Goal: Obtain resource: Download file/media

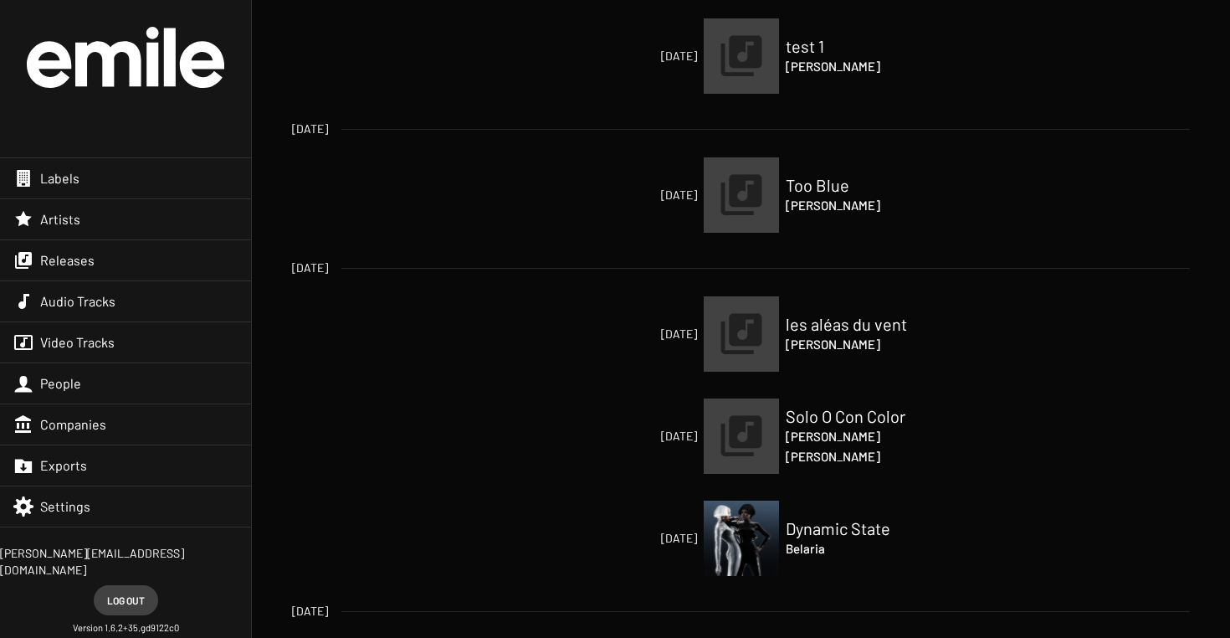
scroll to position [42, 0]
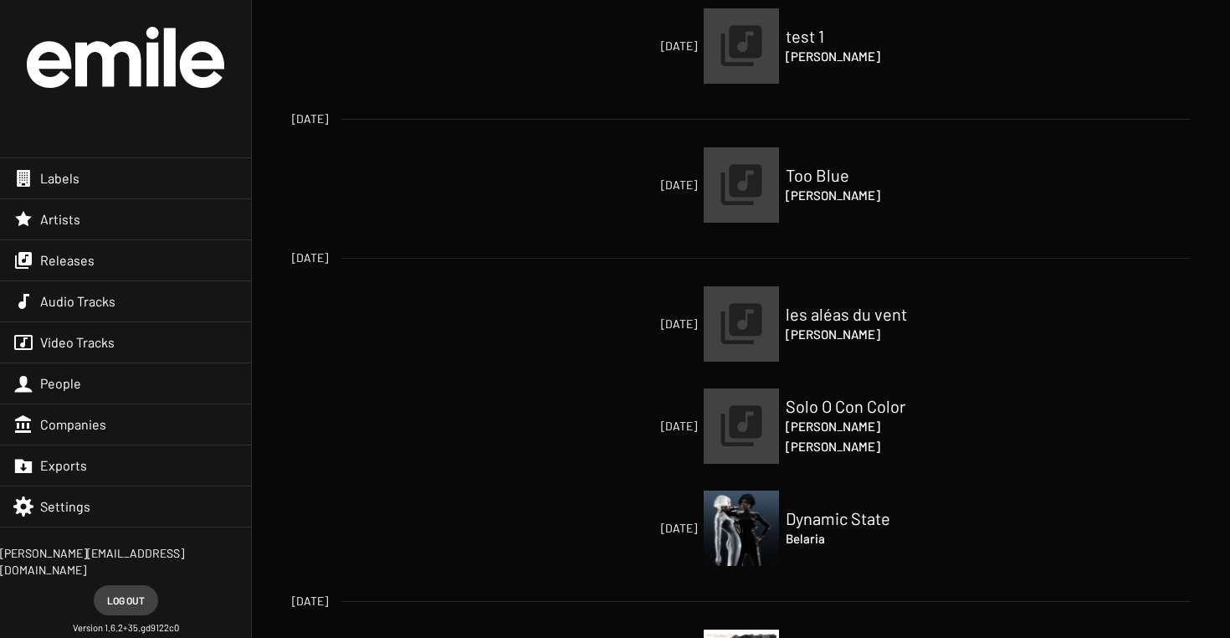
click at [156, 185] on div "Labels" at bounding box center [125, 178] width 251 height 40
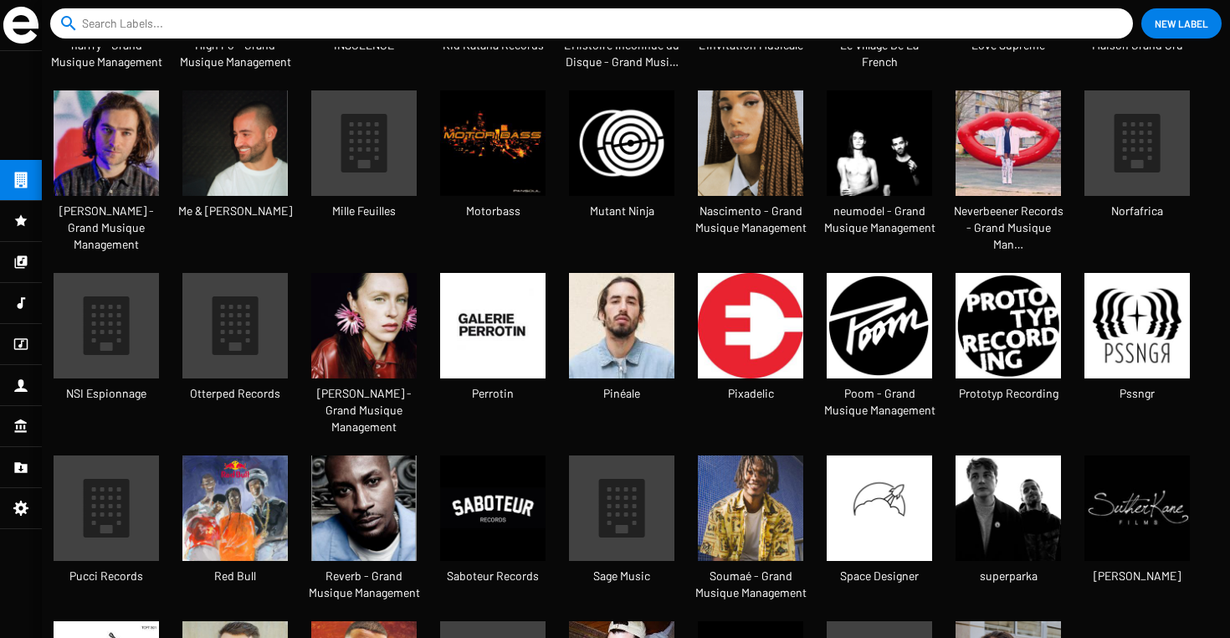
click at [1136, 298] on img at bounding box center [1136, 325] width 105 height 105
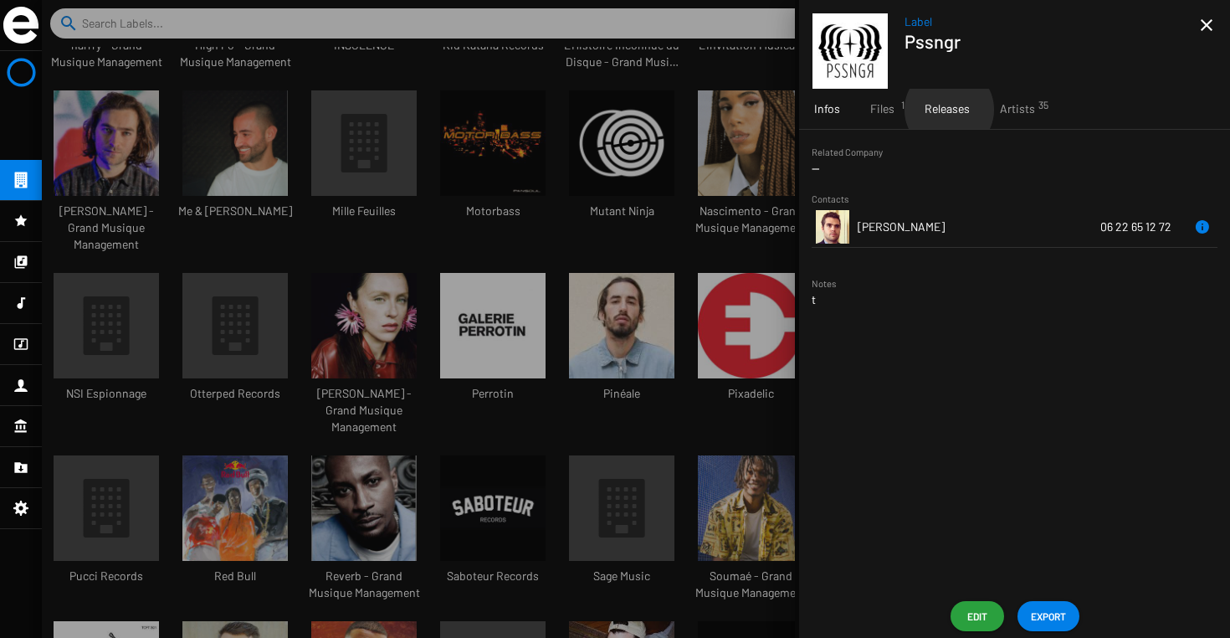
click at [948, 110] on span "Releases" at bounding box center [947, 108] width 45 height 17
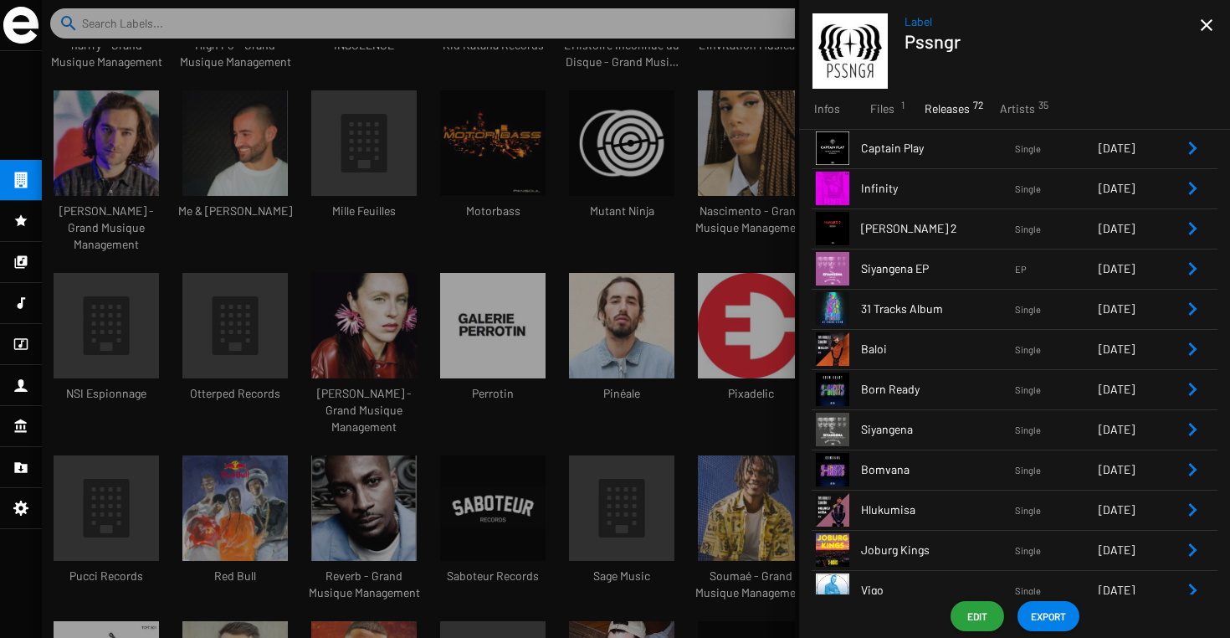
click at [979, 314] on span "31 Tracks Album" at bounding box center [938, 308] width 154 height 17
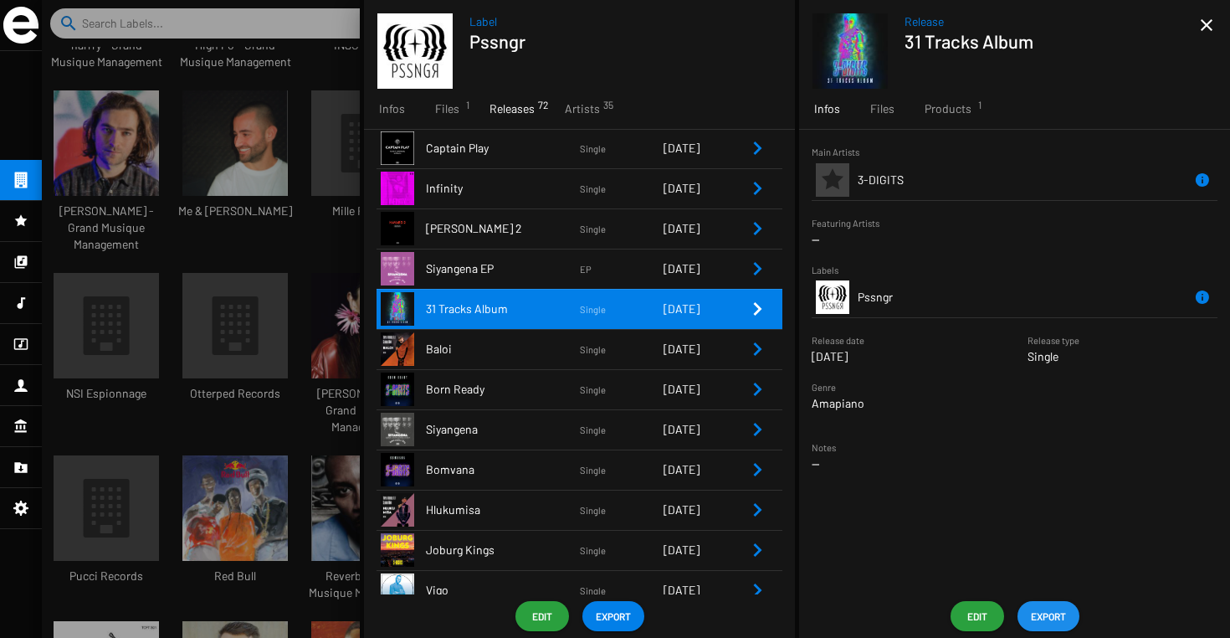
click at [1055, 608] on span "EXPORT" at bounding box center [1048, 616] width 35 height 30
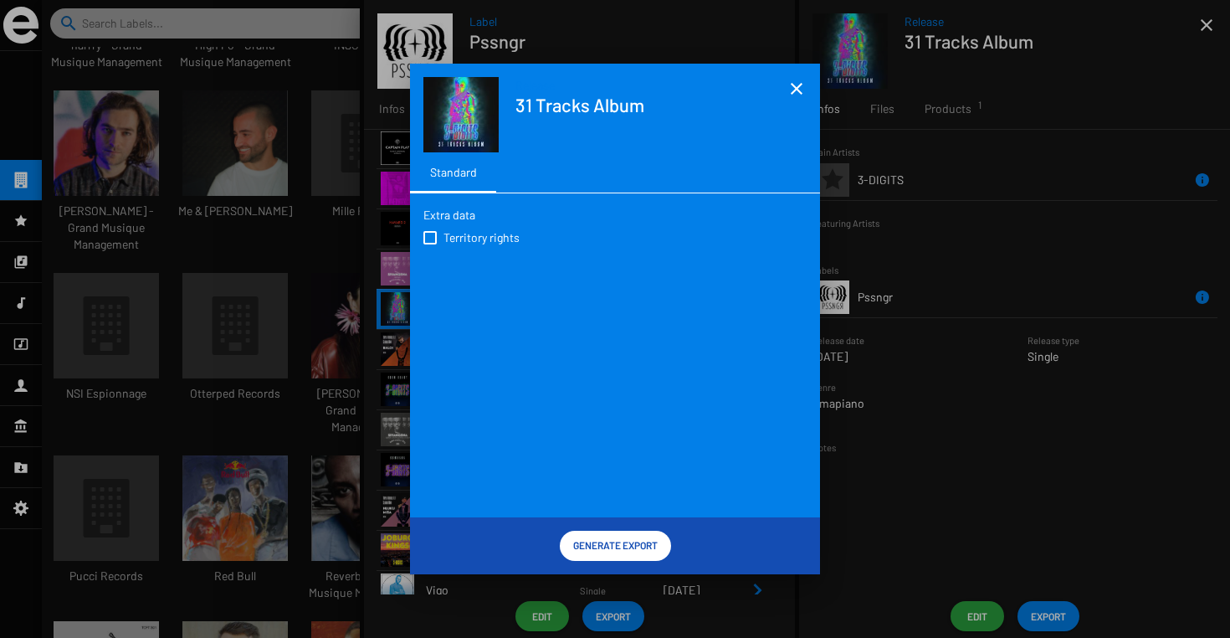
click at [790, 100] on app-overview-header "Release 31 Tracks Album" at bounding box center [615, 108] width 410 height 89
click at [797, 95] on mat-icon "close" at bounding box center [797, 89] width 20 height 20
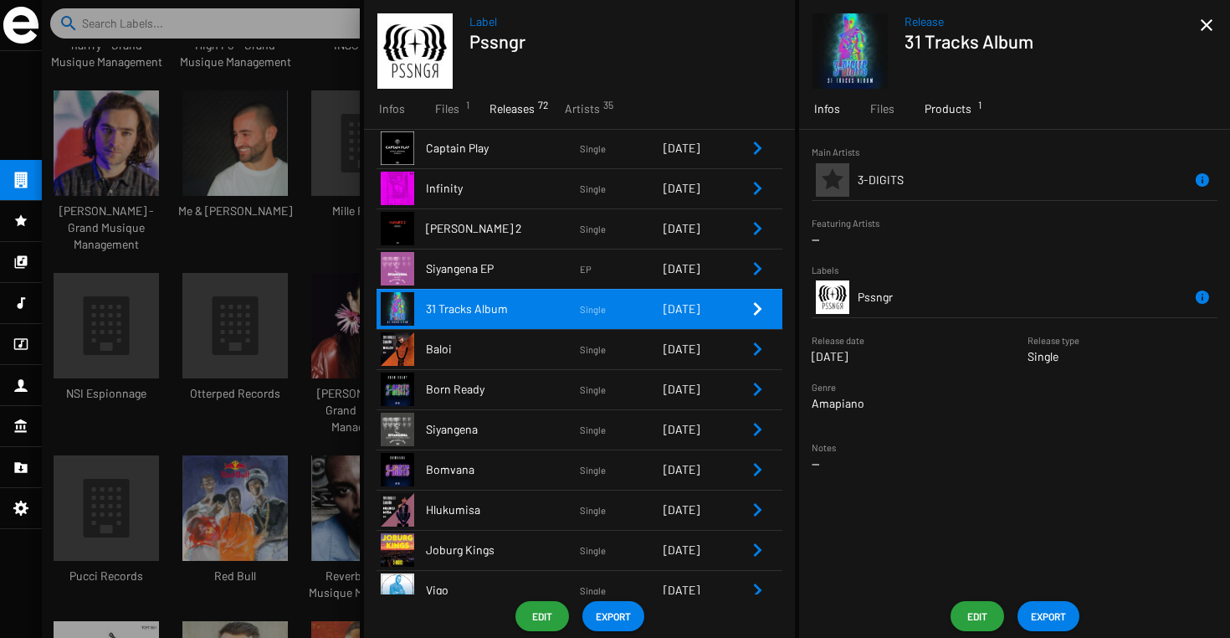
click at [966, 105] on span "Products 1" at bounding box center [948, 108] width 47 height 17
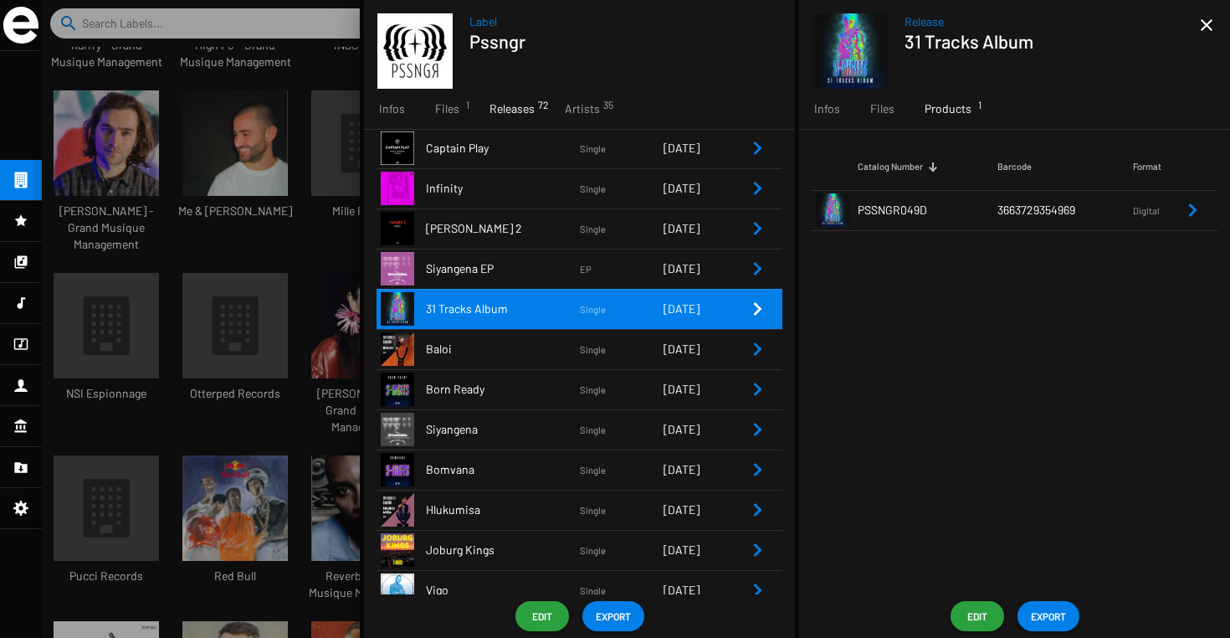
click at [961, 212] on td "PSSNGR049D" at bounding box center [928, 210] width 140 height 40
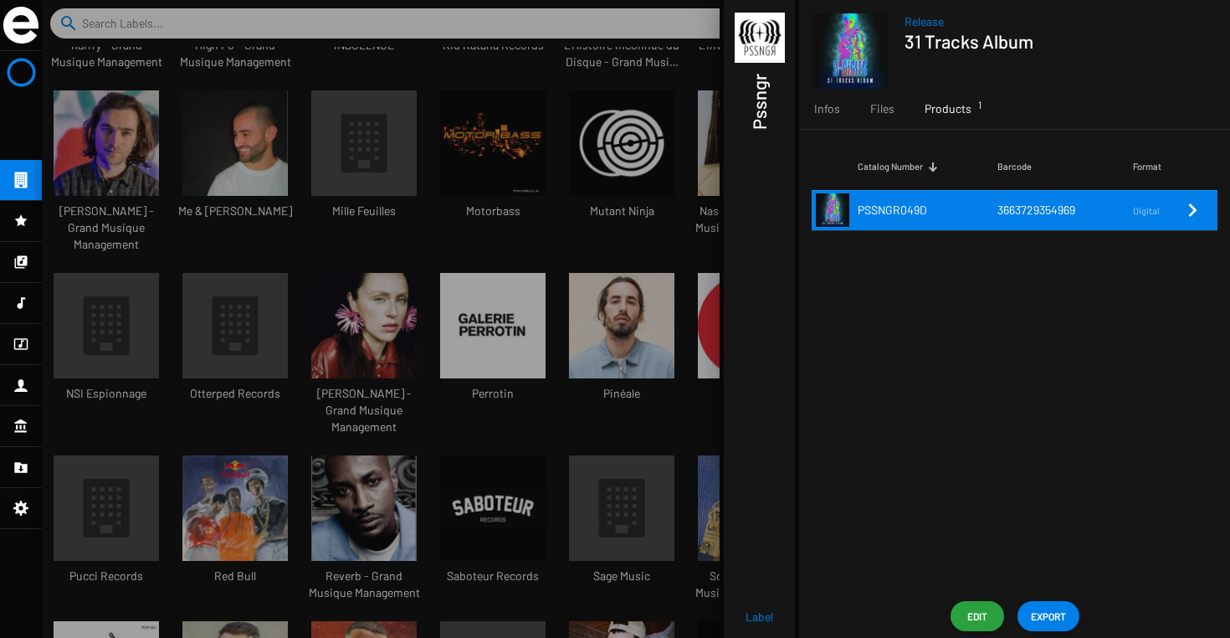
click at [1050, 608] on span "EXPORT" at bounding box center [1048, 616] width 35 height 30
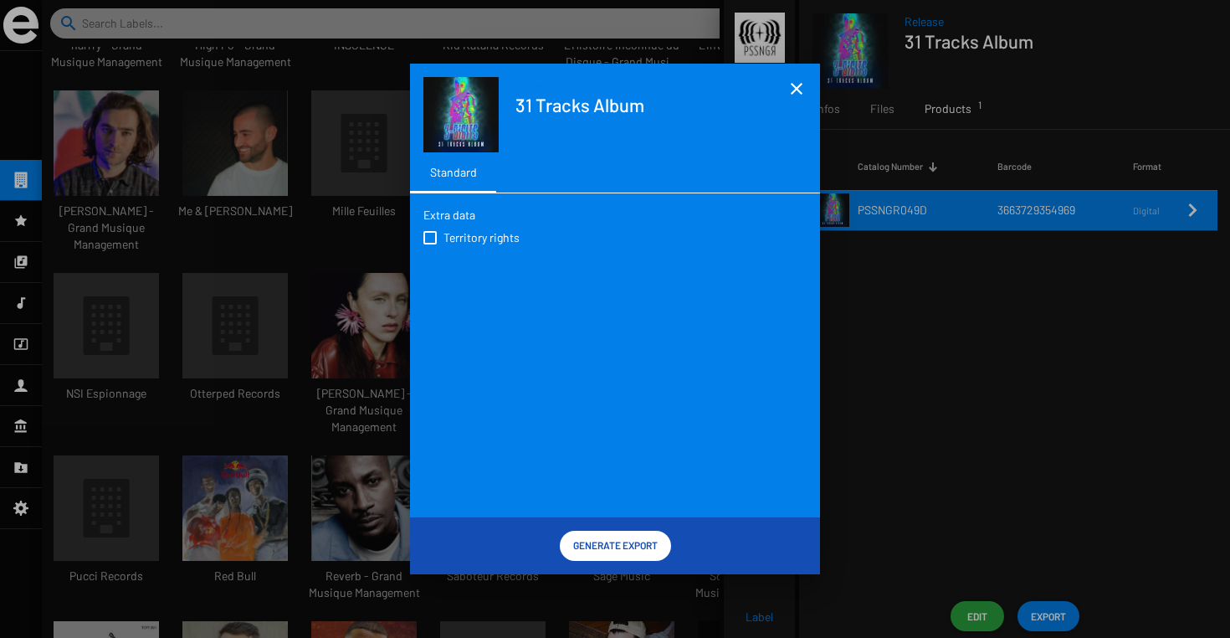
click at [431, 240] on span at bounding box center [429, 237] width 13 height 13
click at [430, 244] on input "Territory rights" at bounding box center [429, 244] width 1 height 1
checkbox input "true"
click at [618, 548] on span "Generate Export" at bounding box center [615, 545] width 85 height 30
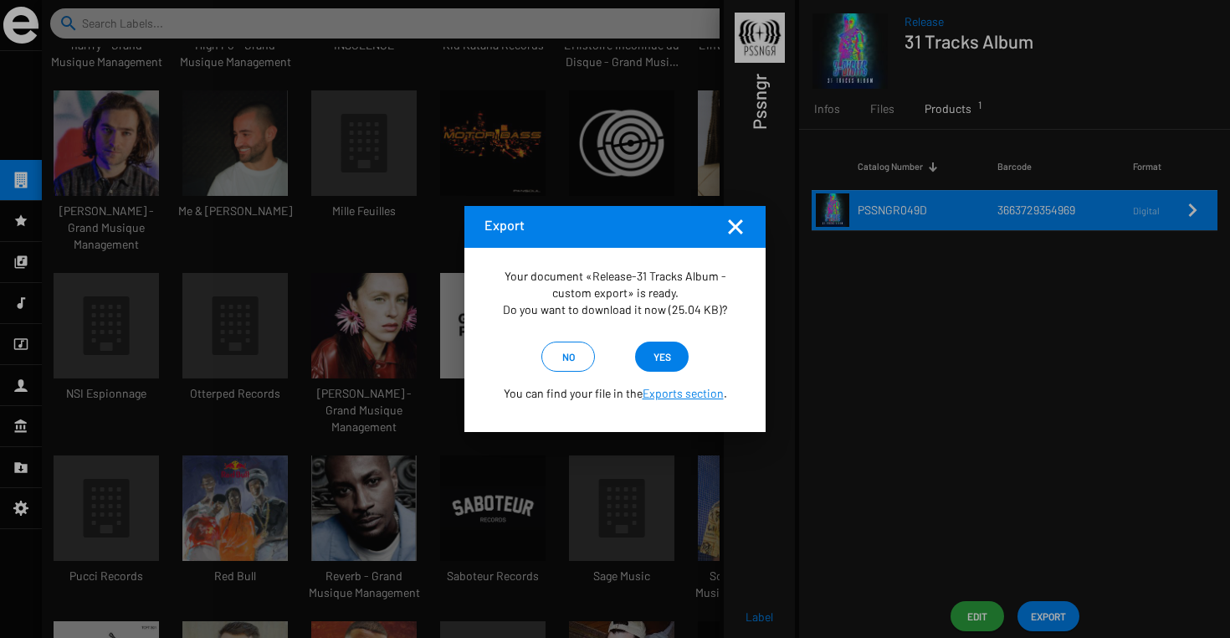
click at [665, 360] on span "yes" at bounding box center [663, 356] width 18 height 30
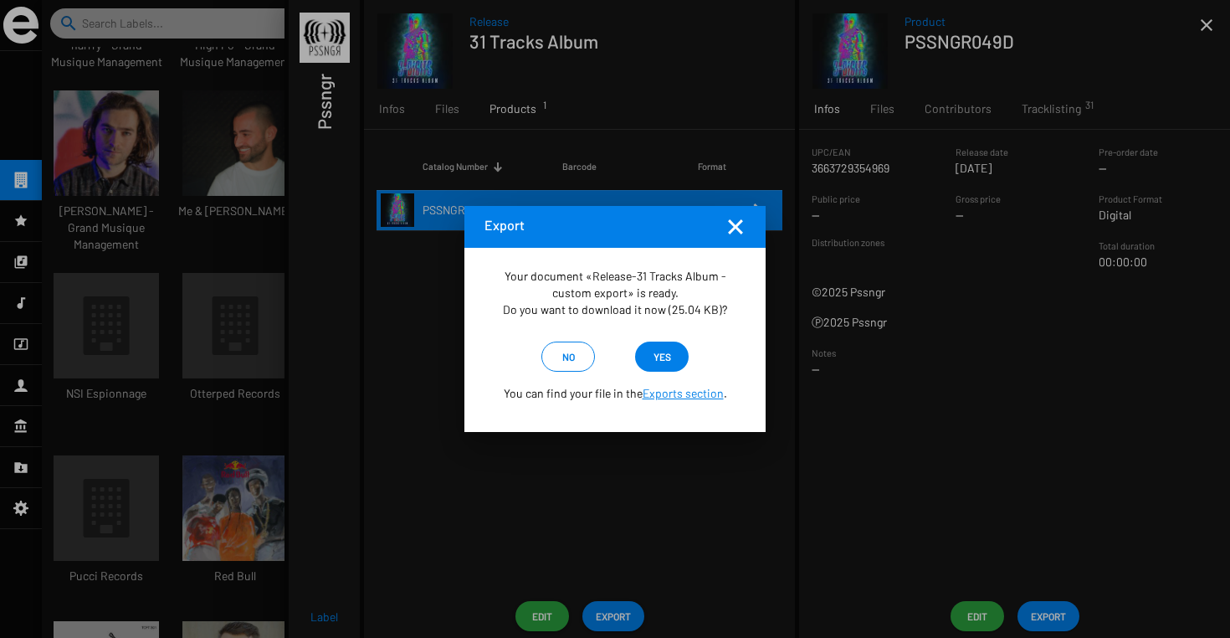
click at [736, 223] on mat-icon "Fermer la fenêtre" at bounding box center [735, 227] width 20 height 20
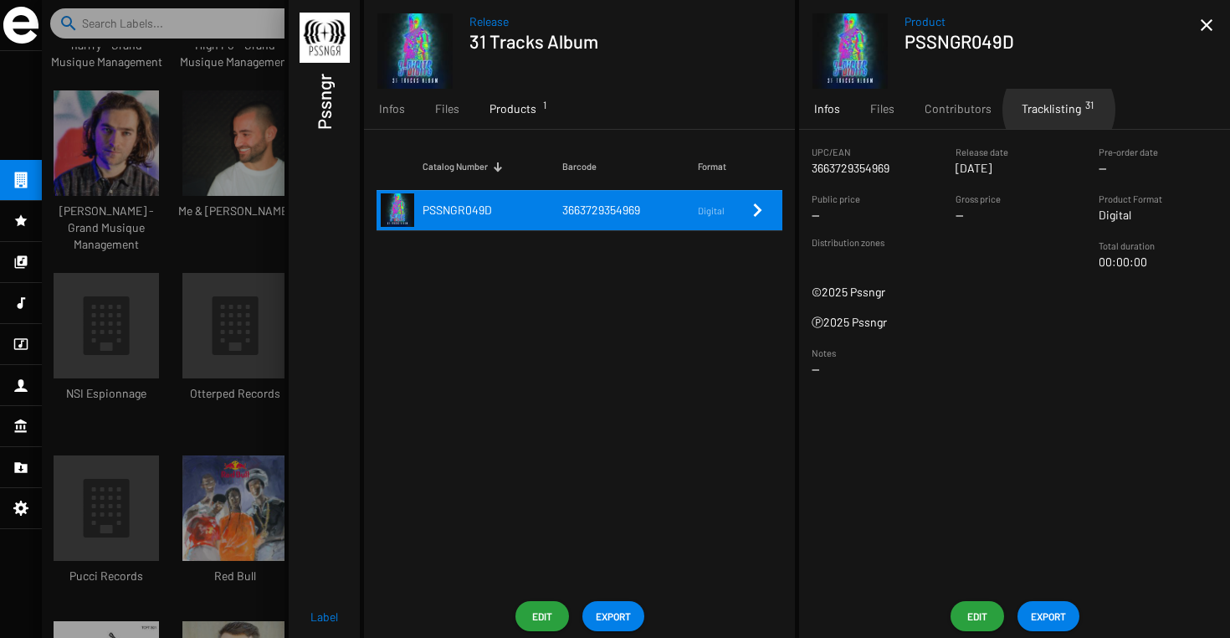
click at [1055, 110] on span "Tracklisting 31" at bounding box center [1051, 108] width 59 height 17
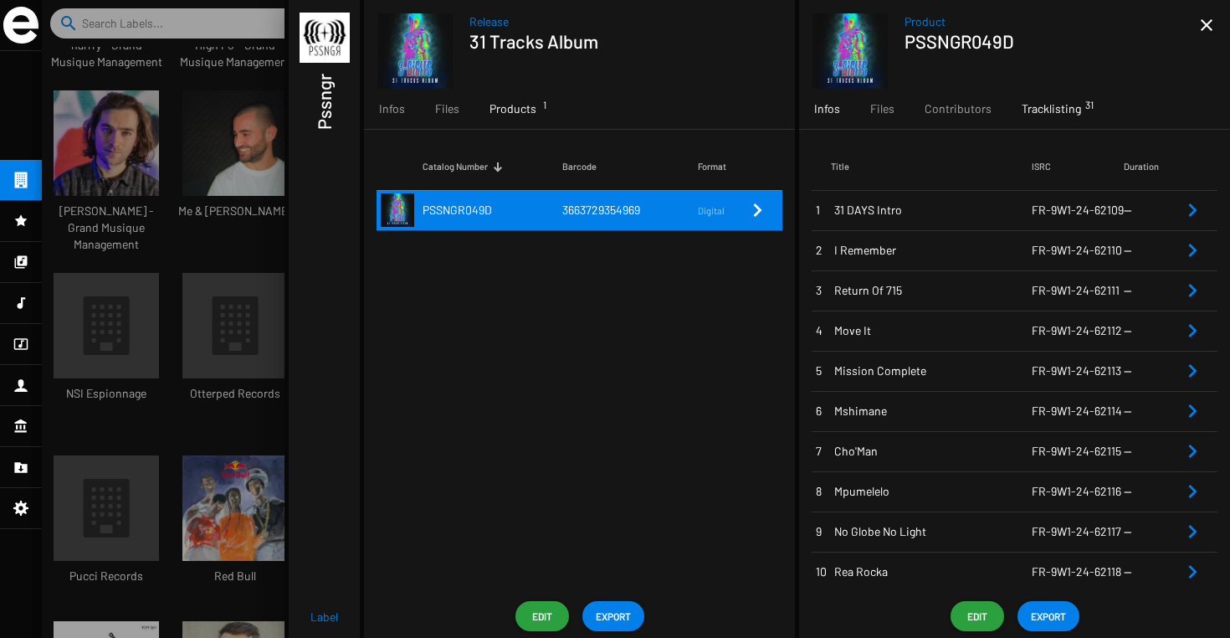
click at [849, 107] on div "Infos" at bounding box center [827, 109] width 56 height 40
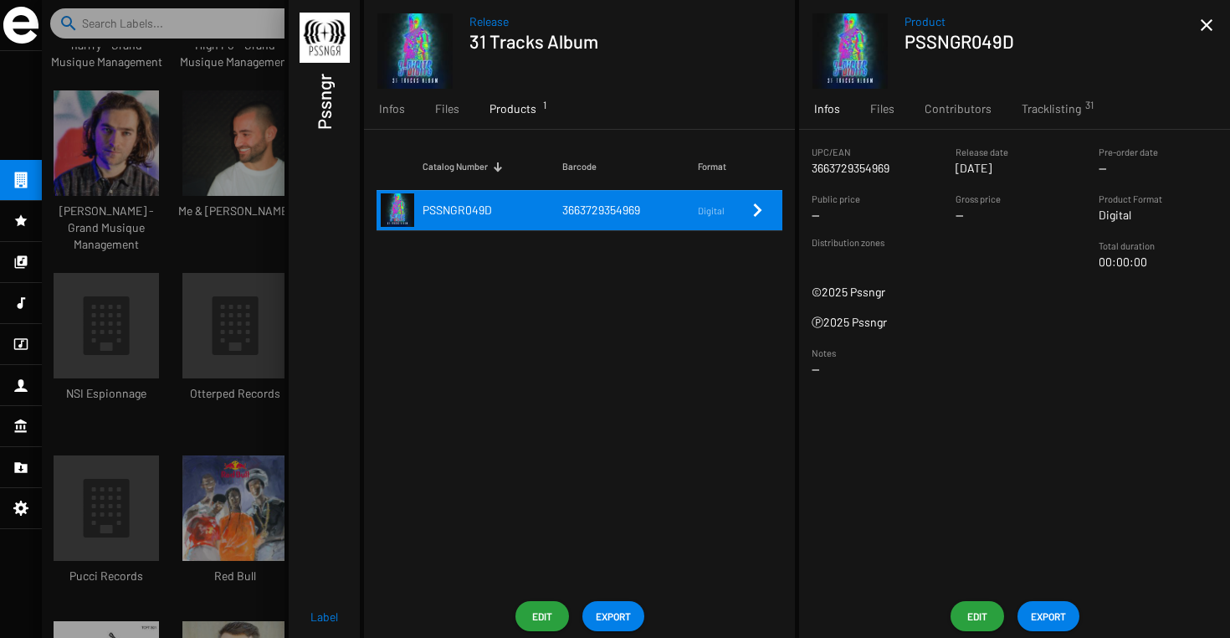
click at [1202, 27] on mat-icon "close" at bounding box center [1207, 25] width 20 height 20
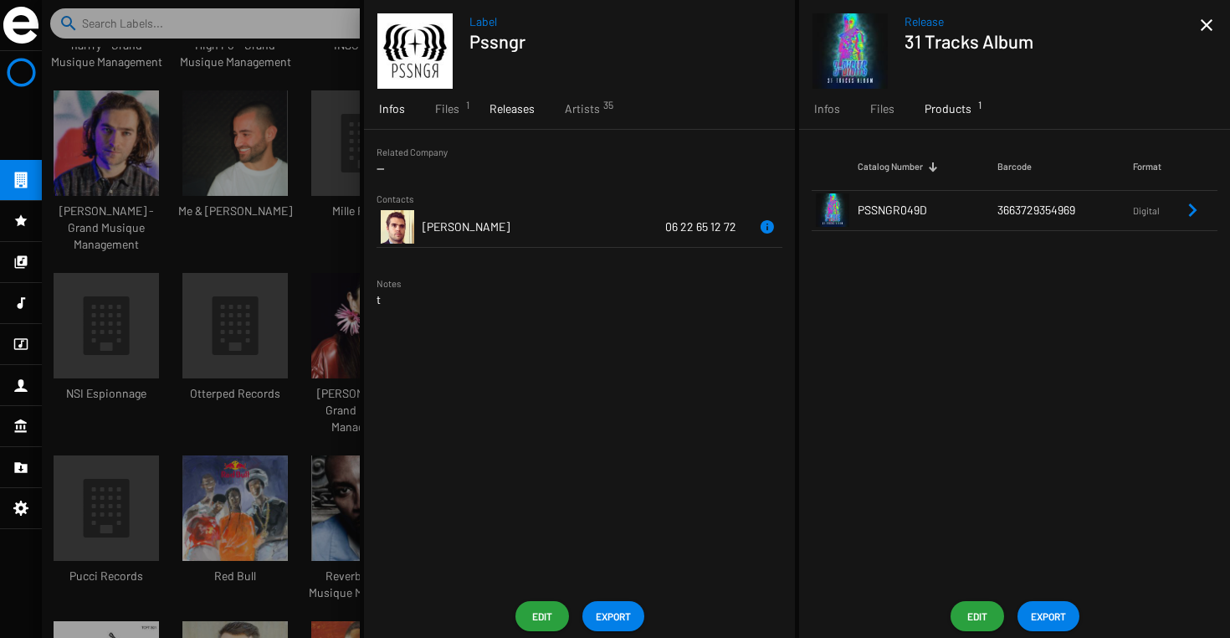
click at [506, 109] on span "Releases" at bounding box center [512, 108] width 45 height 17
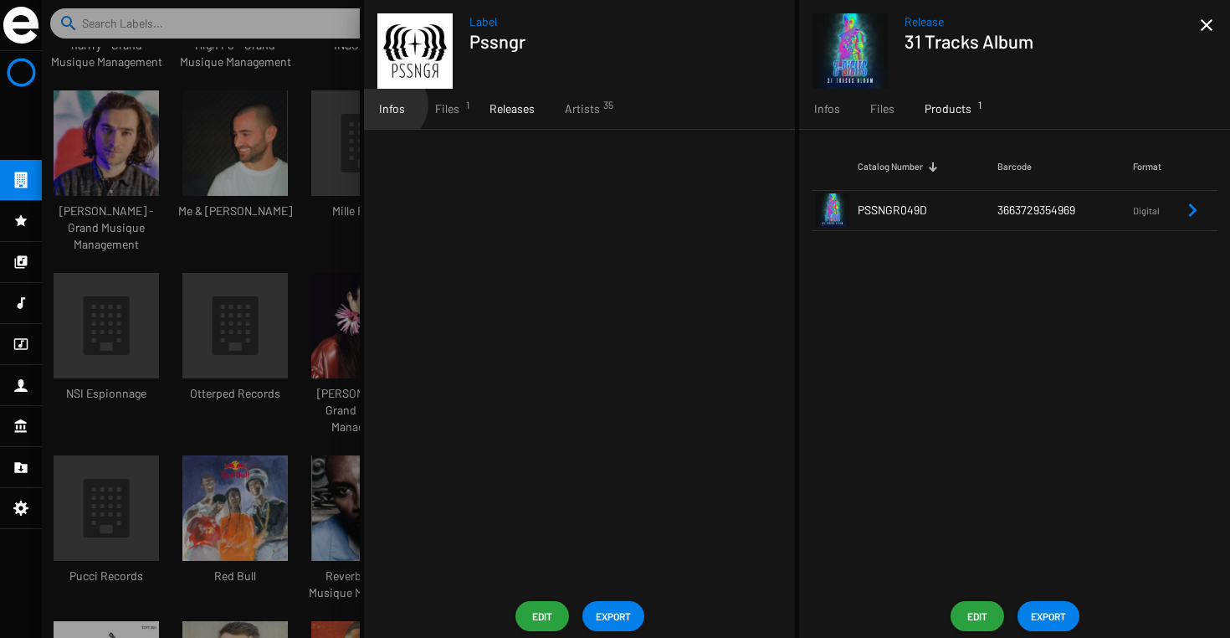
click at [391, 105] on span "Infos" at bounding box center [392, 108] width 26 height 17
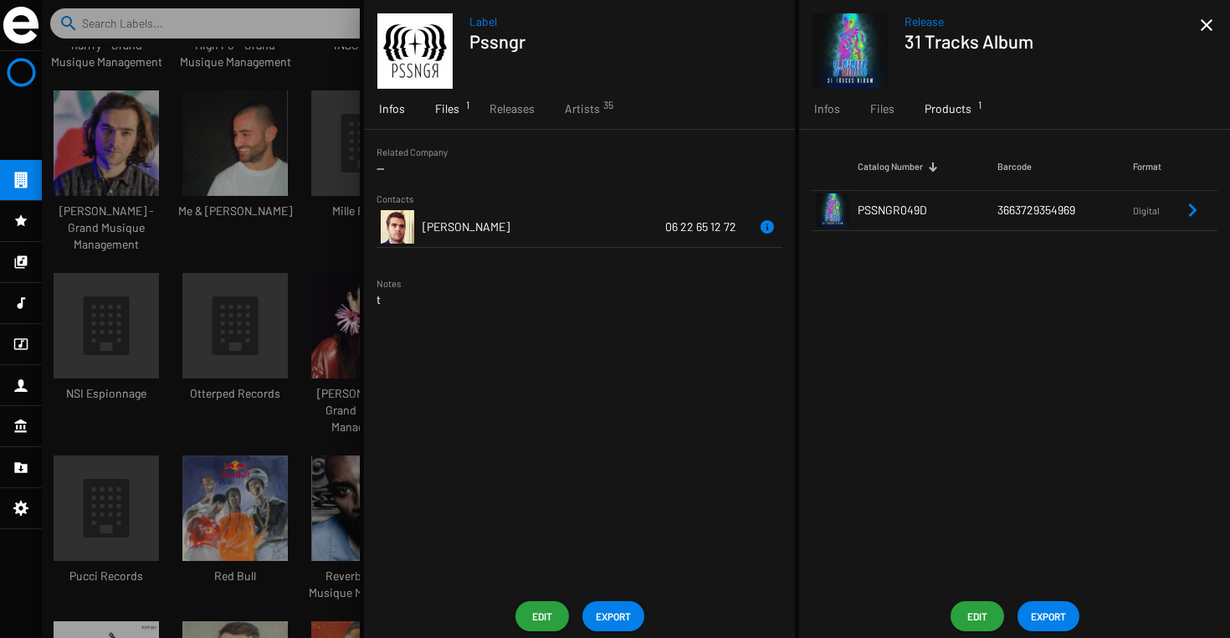
click at [461, 110] on div "Files 1" at bounding box center [447, 109] width 54 height 40
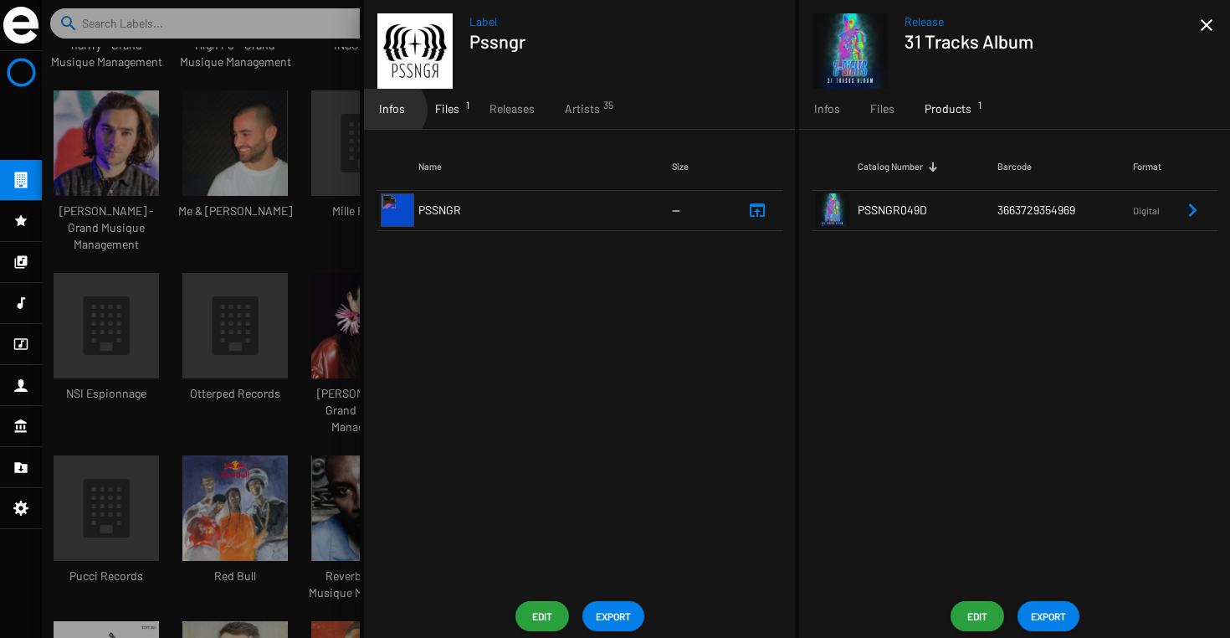
click at [392, 110] on span "Infos" at bounding box center [392, 108] width 26 height 17
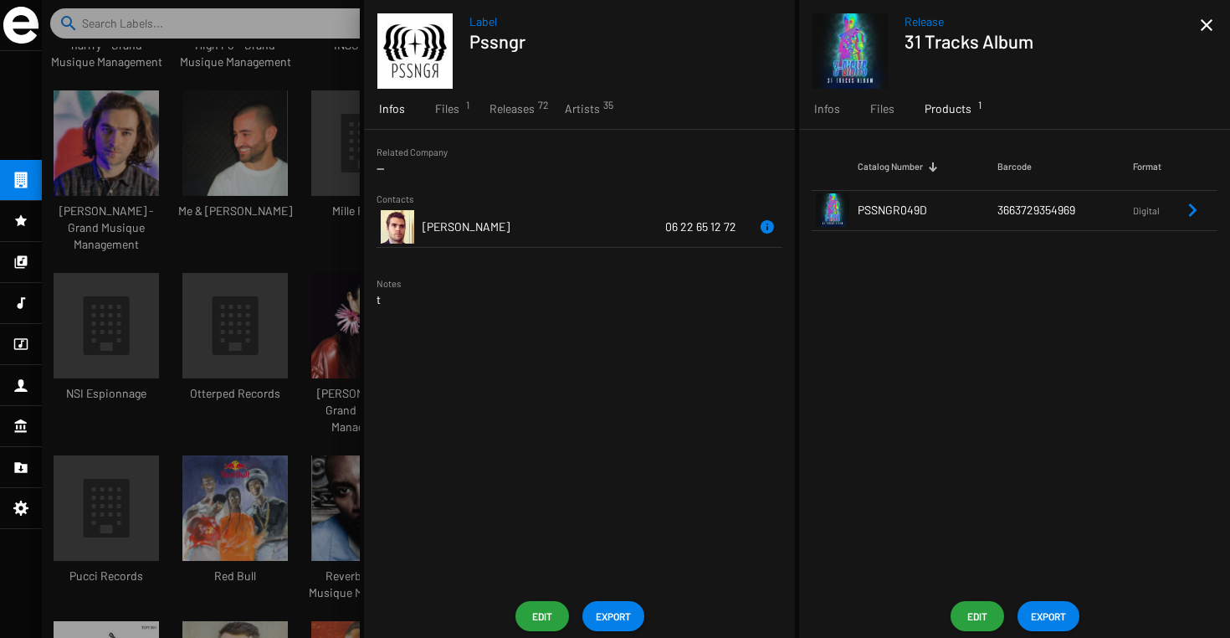
drag, startPoint x: 926, startPoint y: 213, endPoint x: 859, endPoint y: 214, distance: 66.9
click at [859, 214] on span "PSSNGR049D" at bounding box center [892, 210] width 69 height 14
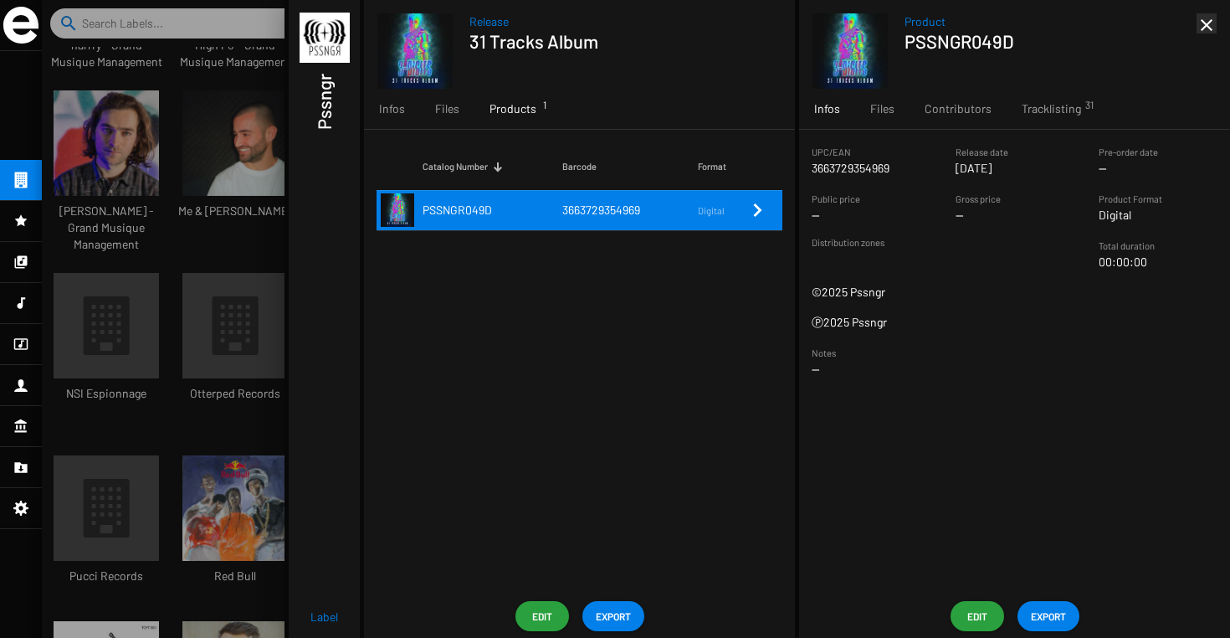
click at [1207, 26] on mat-icon "close" at bounding box center [1207, 25] width 20 height 20
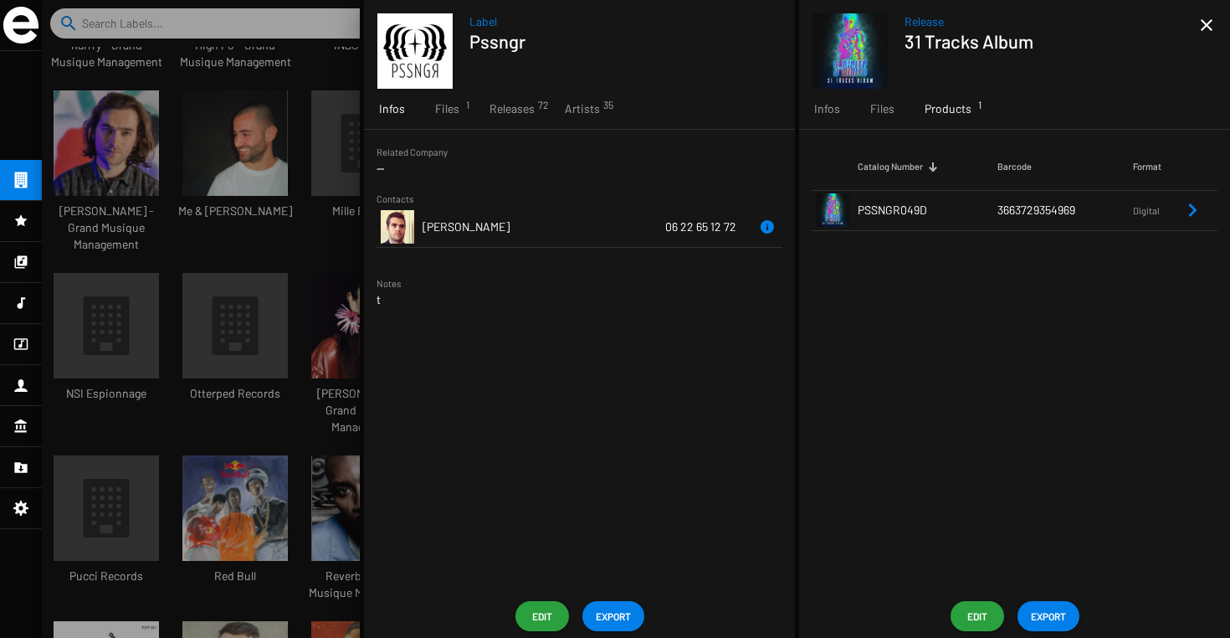
click at [1207, 26] on mat-icon "close" at bounding box center [1207, 25] width 20 height 20
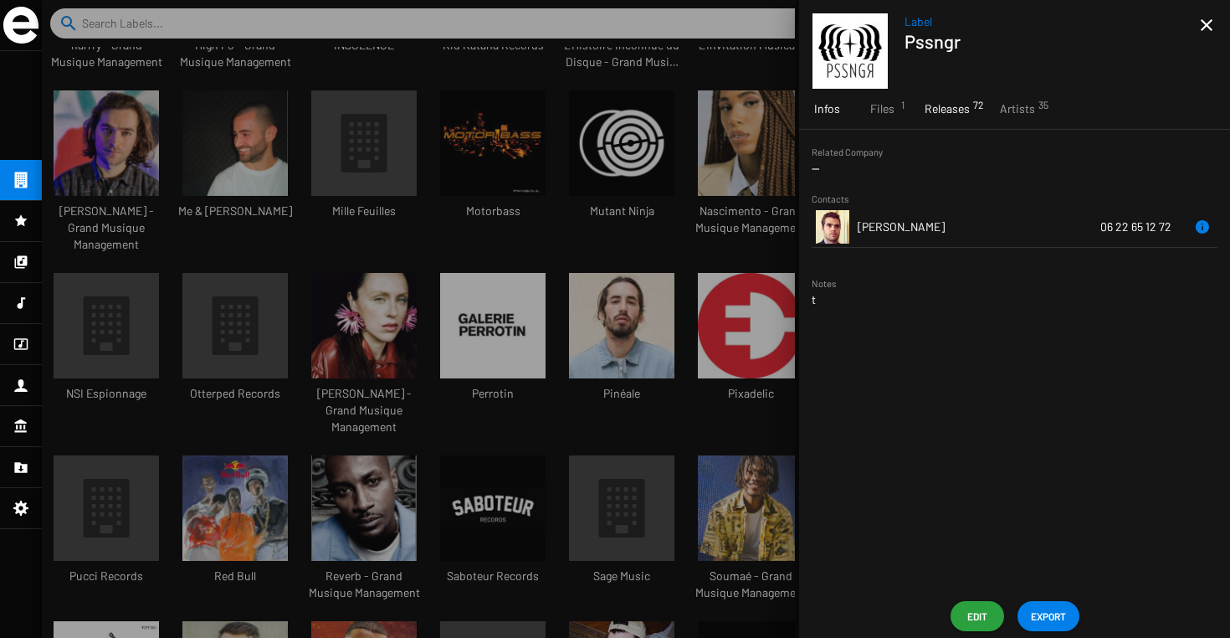
click at [961, 102] on span "Releases 72" at bounding box center [947, 108] width 45 height 17
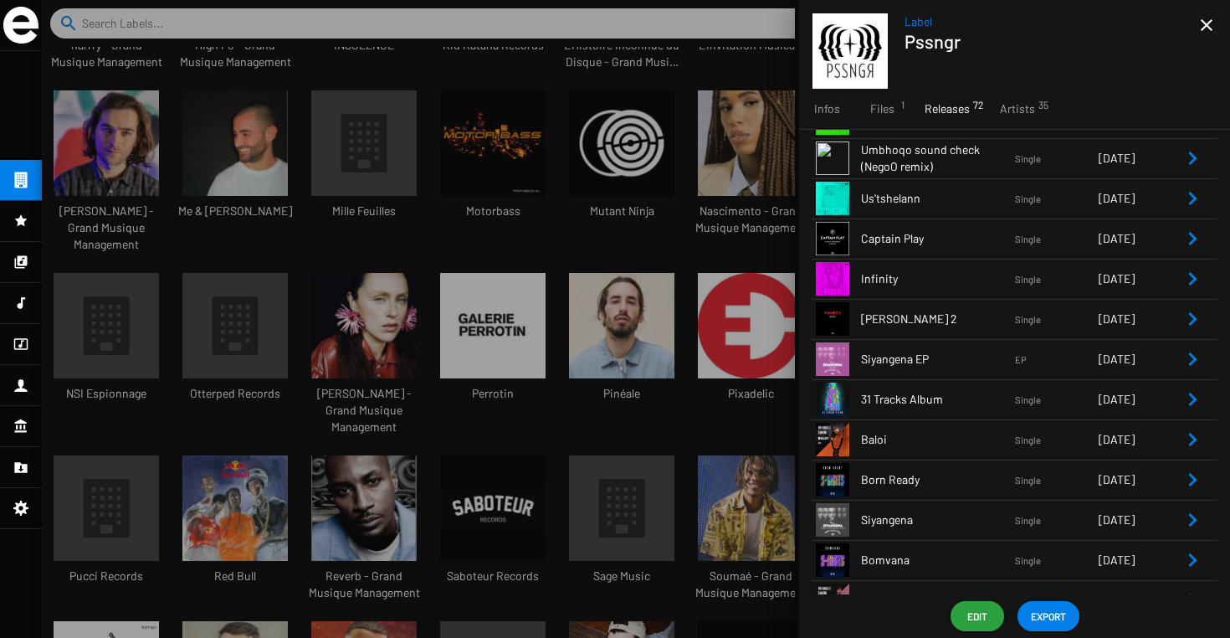
scroll to position [590, 0]
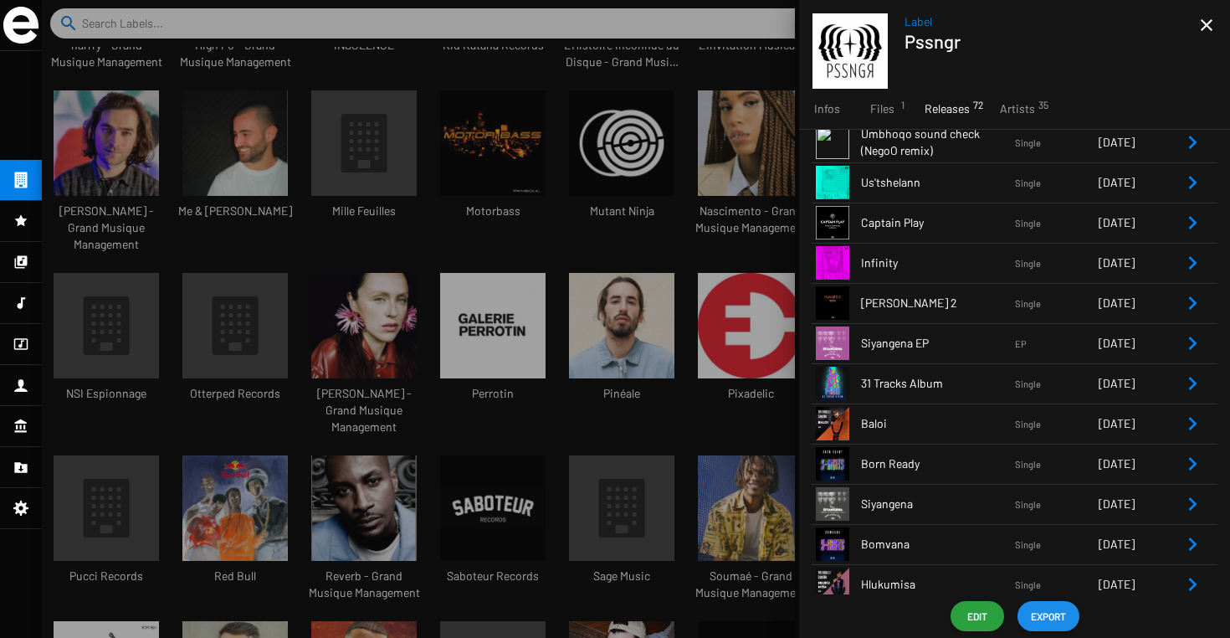
click at [1053, 608] on span "EXPORT" at bounding box center [1048, 616] width 35 height 30
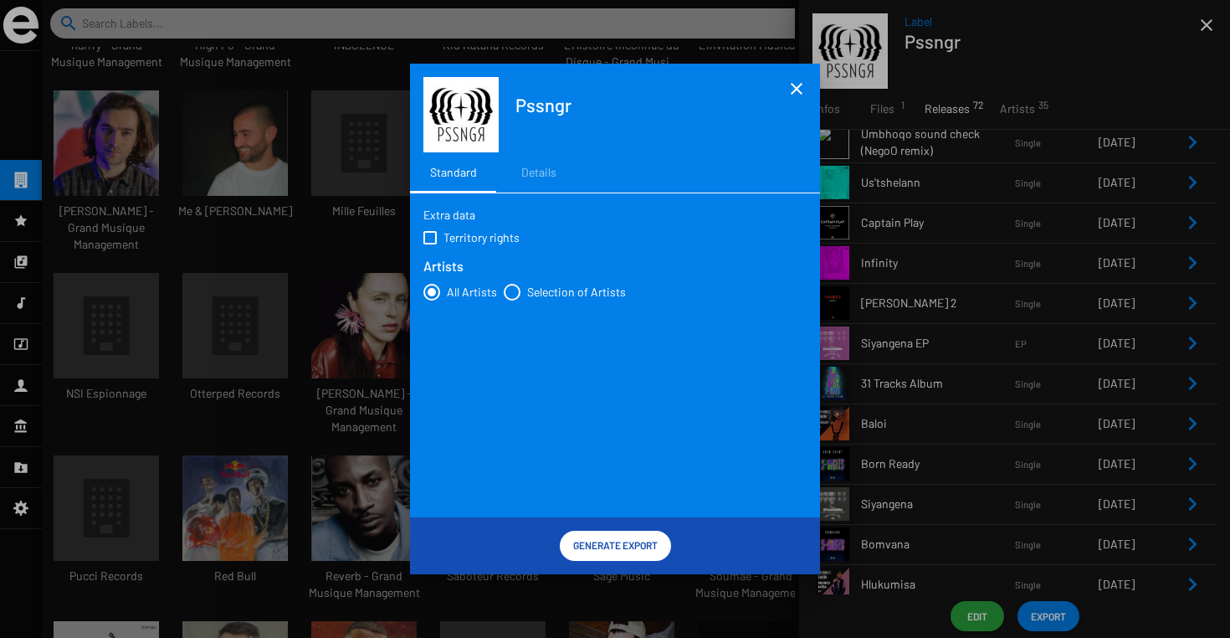
click at [430, 235] on span at bounding box center [429, 237] width 13 height 13
click at [430, 244] on input "Territory rights" at bounding box center [429, 244] width 1 height 1
checkbox input "true"
click at [538, 154] on div "Details" at bounding box center [539, 172] width 84 height 40
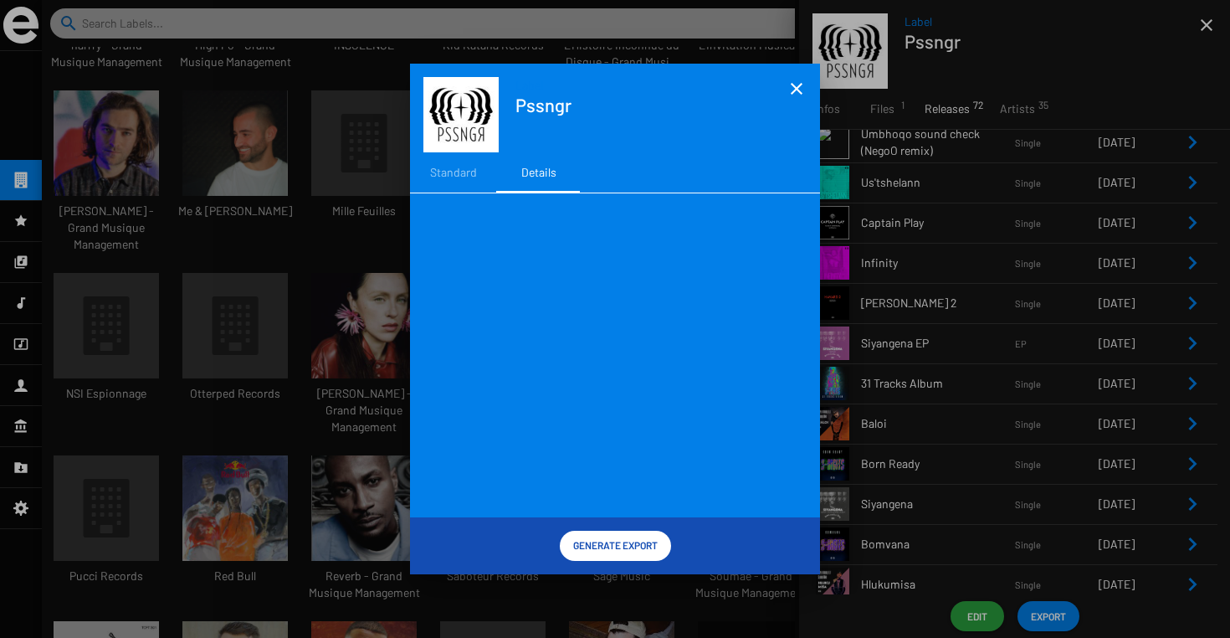
click at [794, 89] on mat-icon "close" at bounding box center [797, 89] width 20 height 20
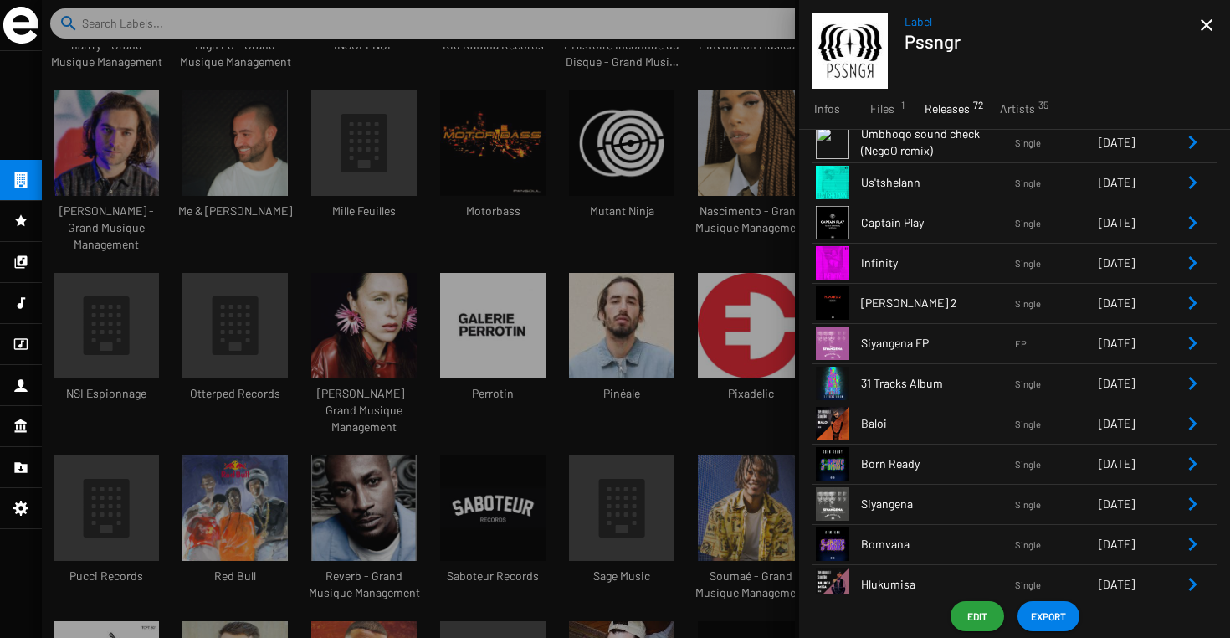
scroll to position [598, 0]
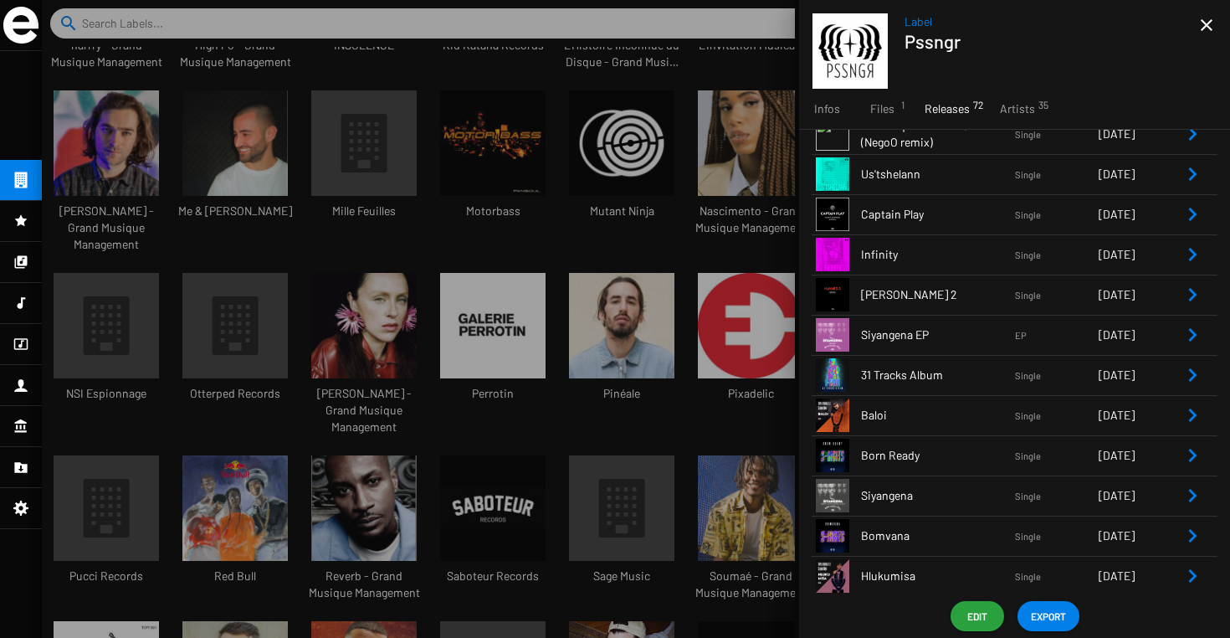
click at [786, 60] on div at bounding box center [636, 319] width 1188 height 638
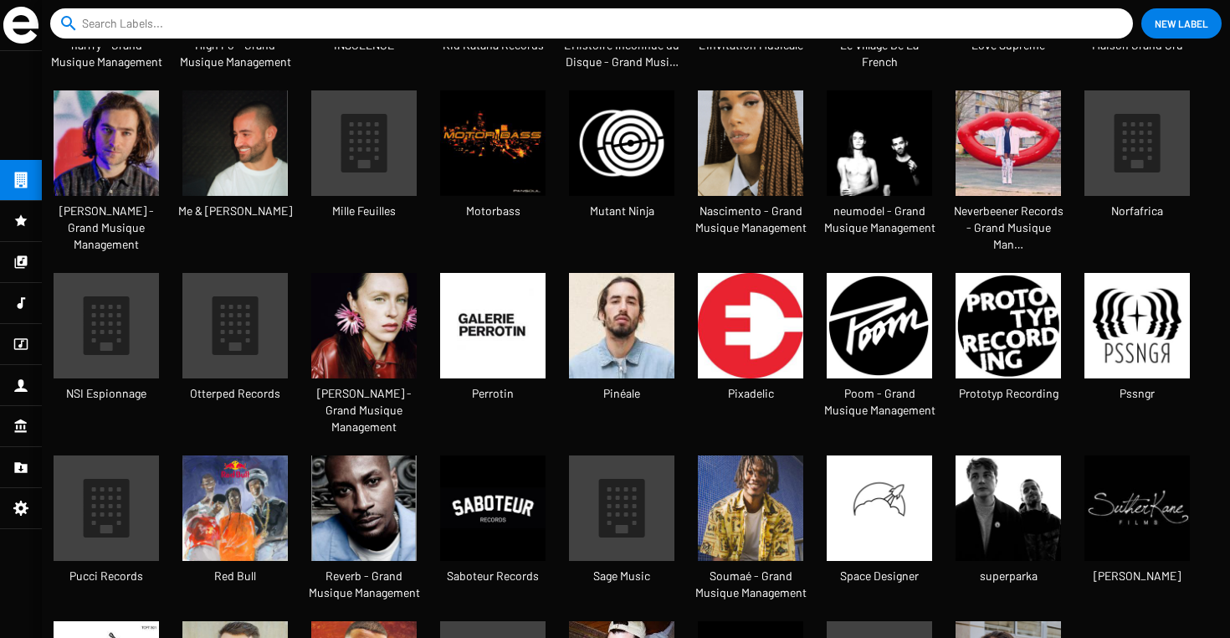
click at [484, 21] on input at bounding box center [595, 23] width 1026 height 30
type input "tonique"
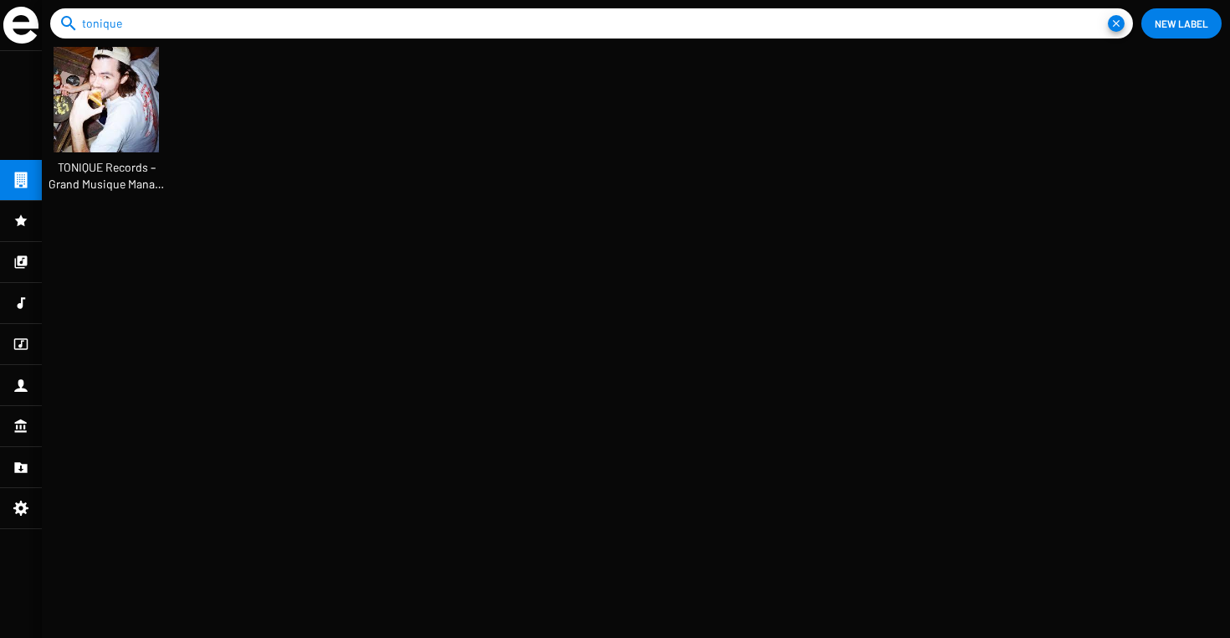
scroll to position [44, 140]
drag, startPoint x: 148, startPoint y: 18, endPoint x: 34, endPoint y: 7, distance: 114.3
click at [34, 7] on app-catalog "search tonique close New Label TONIQUE Records – Grand Musique Mana…" at bounding box center [615, 319] width 1230 height 638
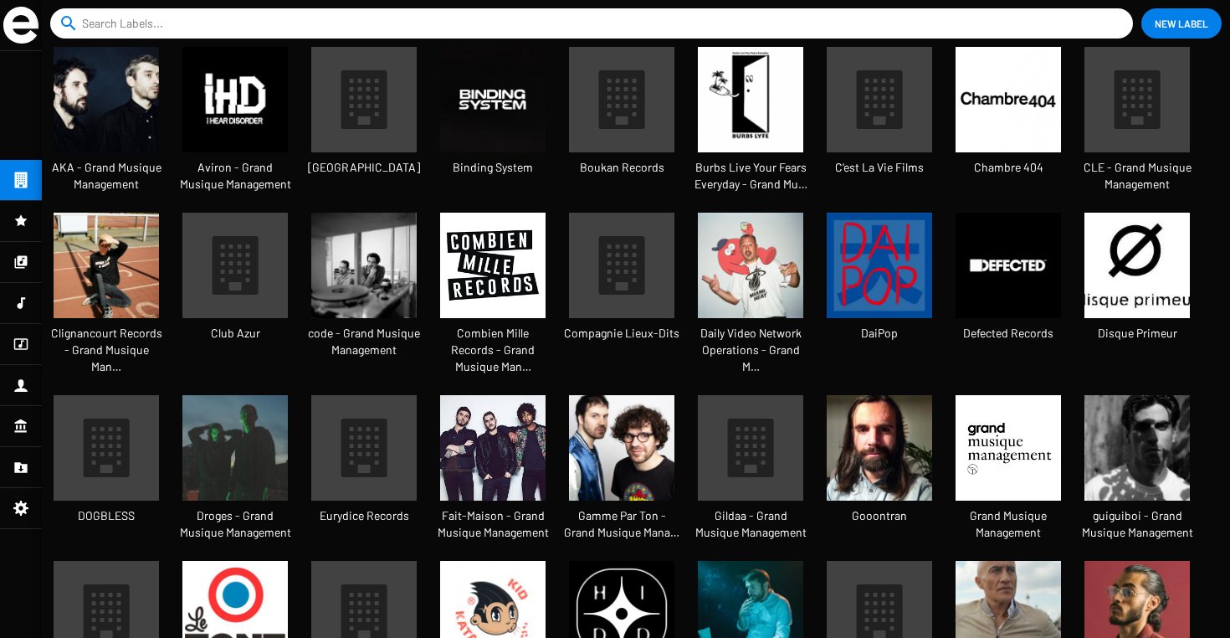
scroll to position [28, 140]
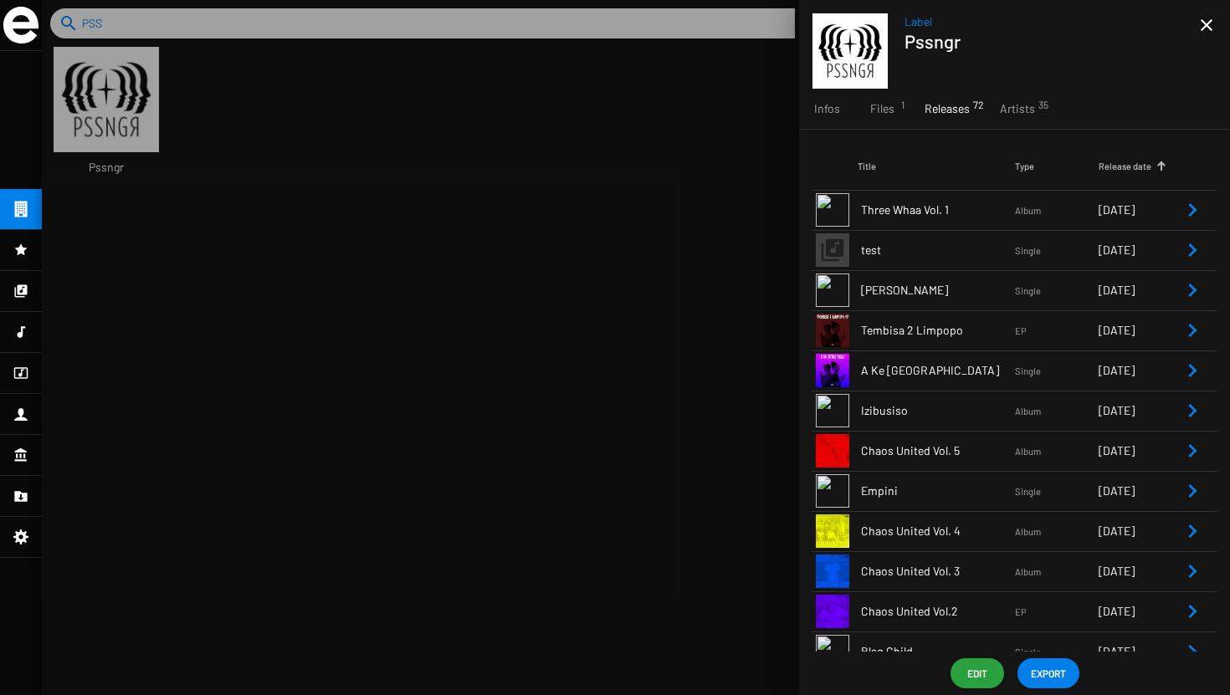
scroll to position [28, 140]
